Goal: Task Accomplishment & Management: Manage account settings

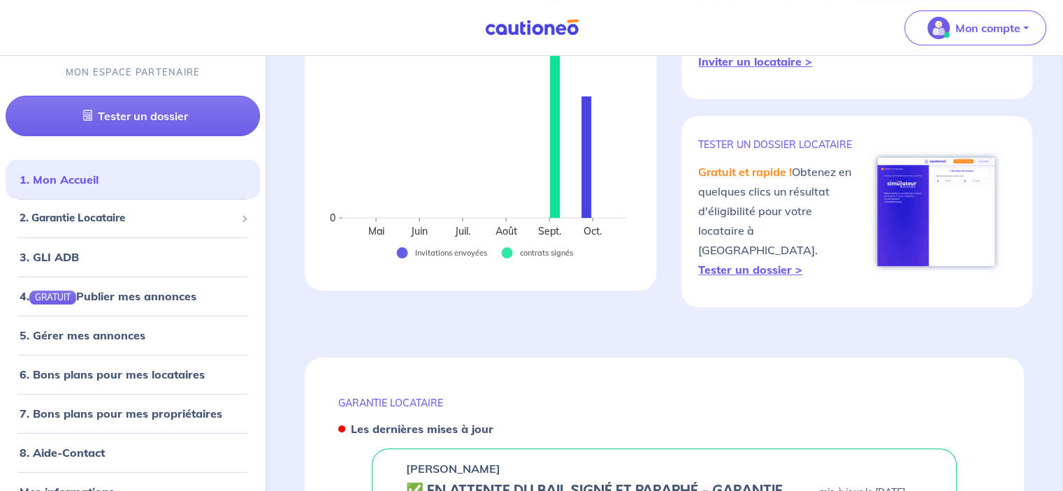
scroll to position [159, 0]
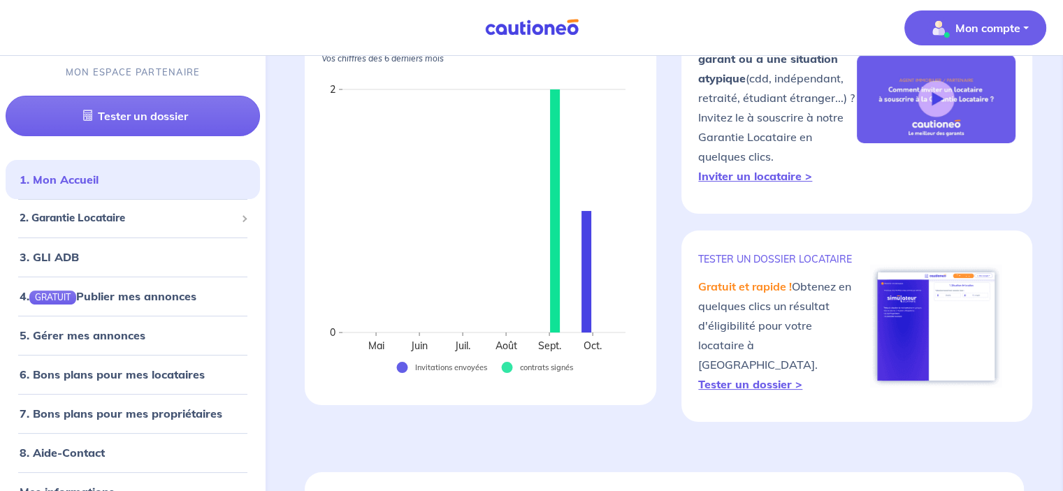
click at [966, 34] on p "Mon compte" at bounding box center [988, 28] width 65 height 17
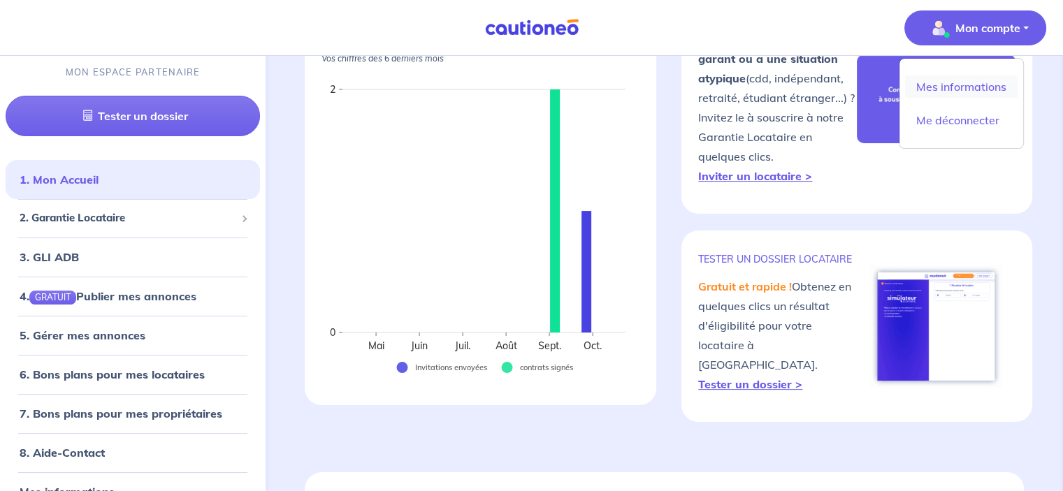
click at [945, 86] on link "Mes informations" at bounding box center [961, 86] width 113 height 22
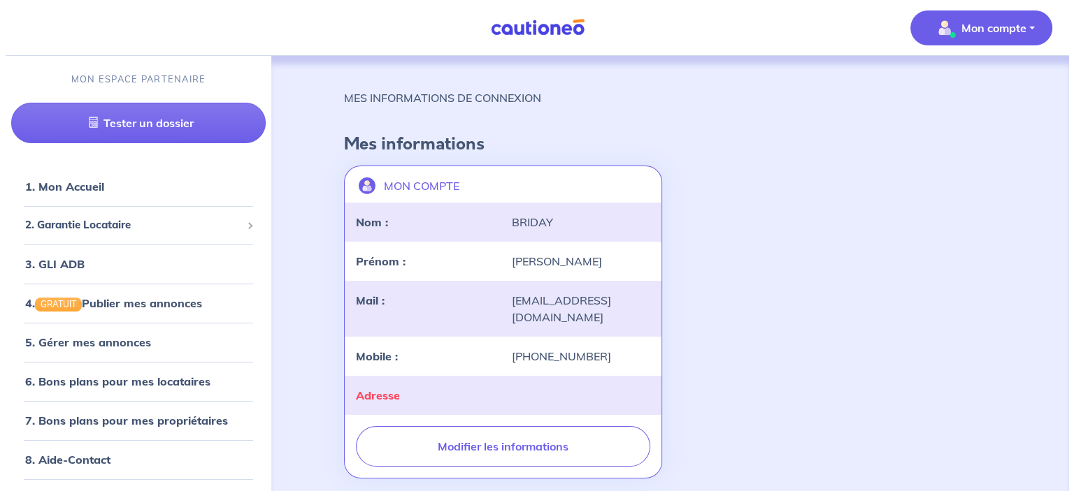
scroll to position [42, 0]
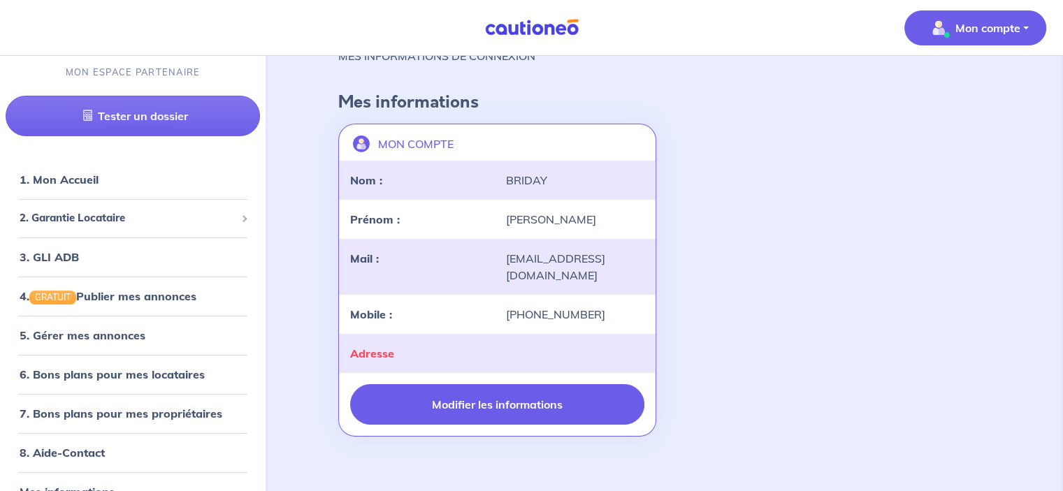
click at [485, 391] on button "Modifier les informations" at bounding box center [497, 404] width 294 height 41
select select "FR"
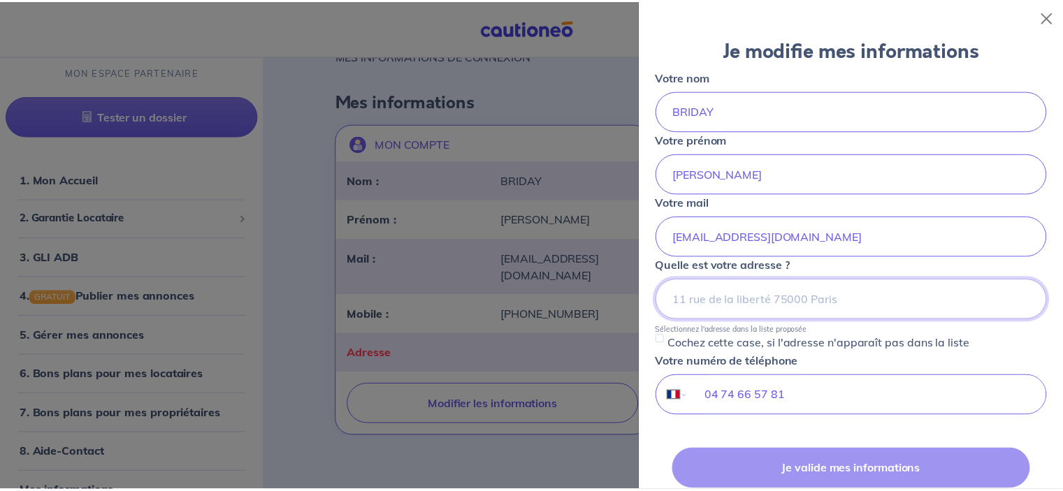
scroll to position [0, 0]
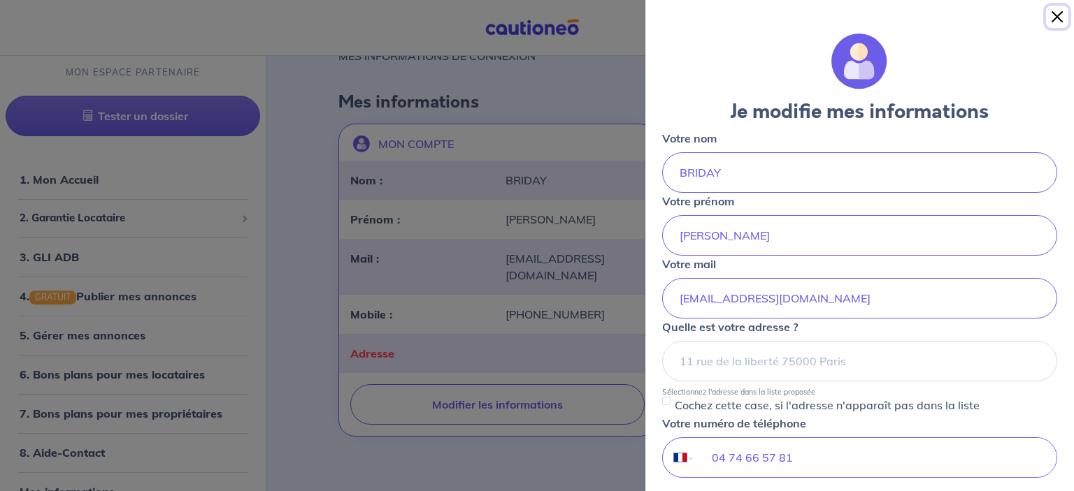
click at [1063, 16] on button "Close" at bounding box center [1057, 17] width 22 height 22
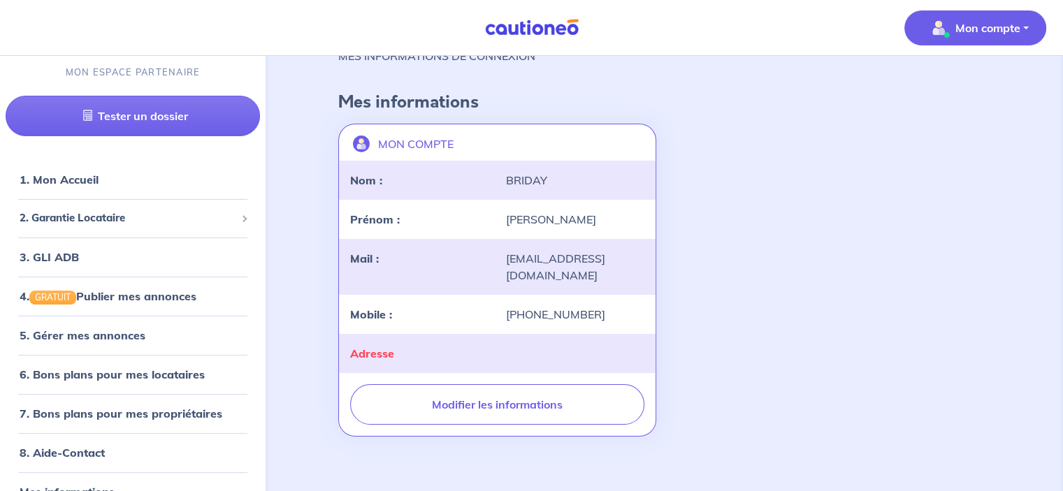
click at [779, 151] on div "MON COMPTE landlord-id BAh7CEkiCGdpZAY6BkVUSSJWZ2lkOi8vY2F1dGlvbmVvLWNvcmUvVXNl…" at bounding box center [664, 280] width 669 height 324
click at [775, 262] on div "MON COMPTE landlord-id BAh7CEkiCGdpZAY6BkVUSSJWZ2lkOi8vY2F1dGlvbmVvLWNvcmUvVXNl…" at bounding box center [664, 280] width 669 height 324
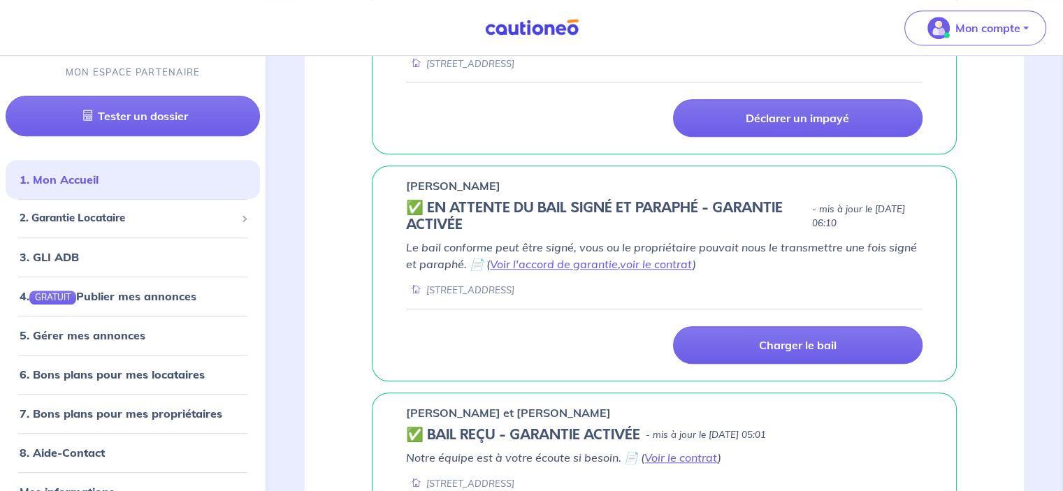
scroll to position [979, 0]
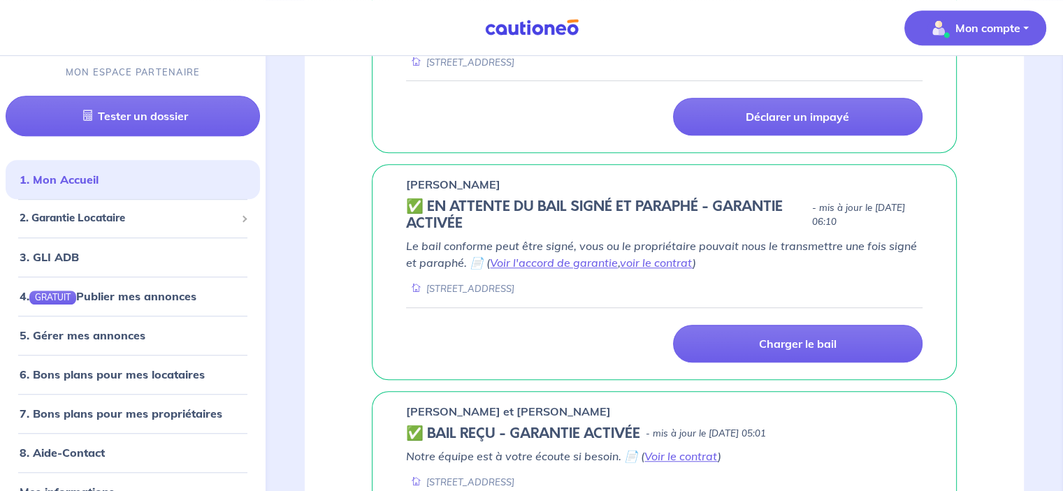
click at [968, 24] on p "Mon compte" at bounding box center [988, 28] width 65 height 17
click at [942, 117] on link "Me déconnecter" at bounding box center [961, 120] width 113 height 22
